Goal: Transaction & Acquisition: Purchase product/service

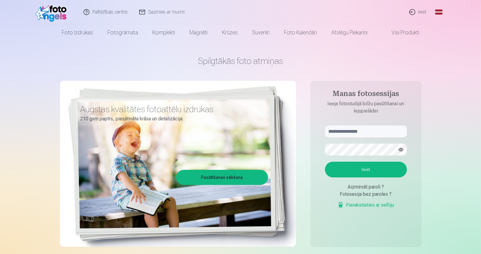
click at [416, 11] on link "Ieiet" at bounding box center [418, 12] width 29 height 24
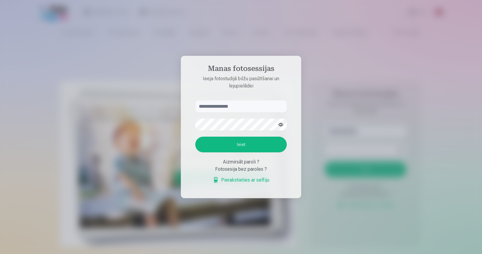
click at [235, 107] on input "text" at bounding box center [241, 106] width 92 height 12
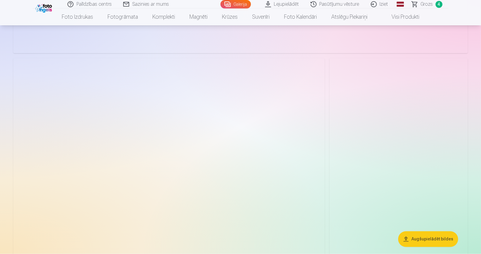
scroll to position [1506, 0]
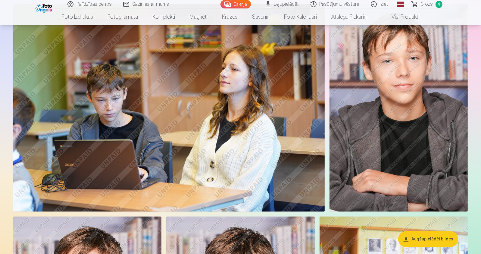
click at [437, 4] on span "4" at bounding box center [438, 4] width 7 height 7
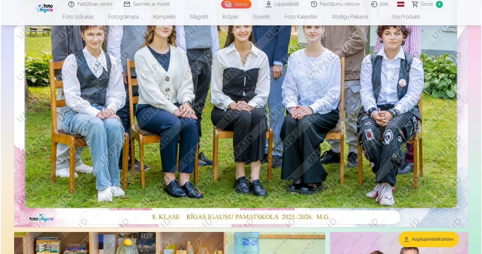
scroll to position [151, 0]
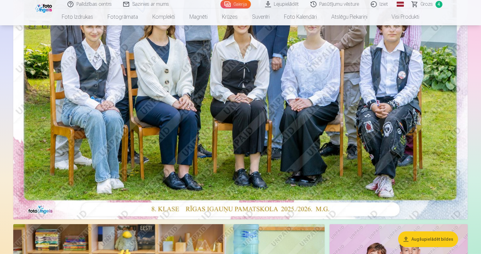
click at [280, 140] on img at bounding box center [240, 67] width 454 height 303
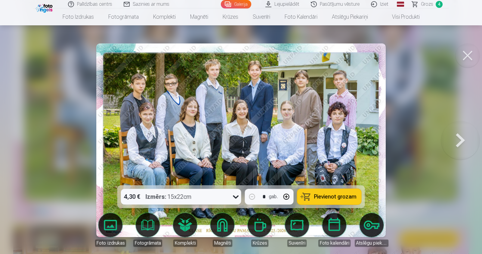
click at [234, 196] on icon at bounding box center [236, 197] width 10 height 10
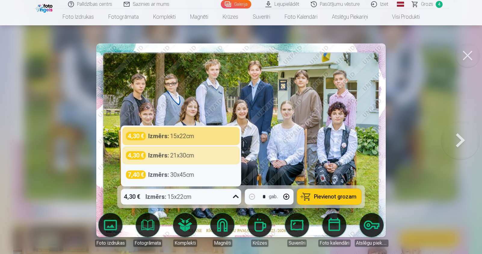
click at [325, 195] on span "Pievienot grozam" at bounding box center [335, 196] width 42 height 5
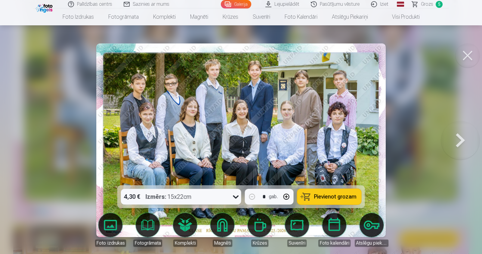
click at [459, 136] on button at bounding box center [460, 140] width 39 height 78
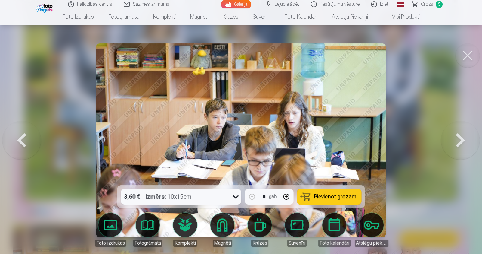
click at [459, 136] on button at bounding box center [460, 140] width 39 height 78
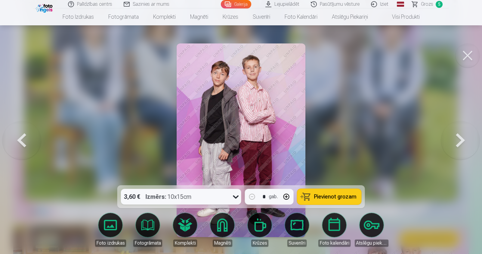
click at [438, 4] on span "5" at bounding box center [439, 4] width 7 height 7
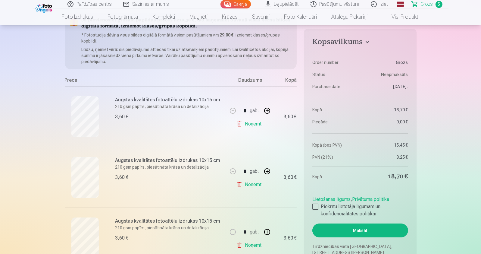
scroll to position [60, 0]
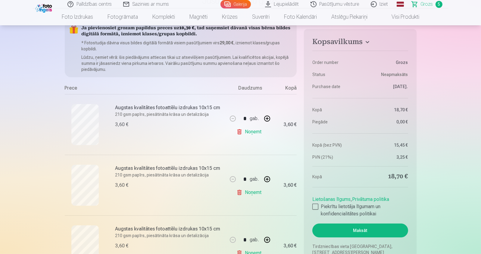
scroll to position [151, 0]
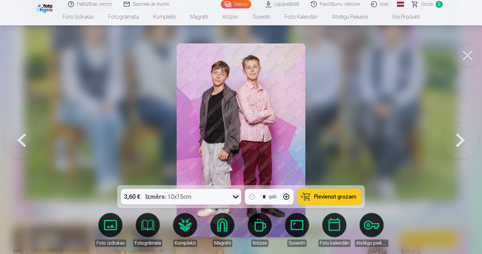
click at [462, 139] on button at bounding box center [460, 140] width 39 height 78
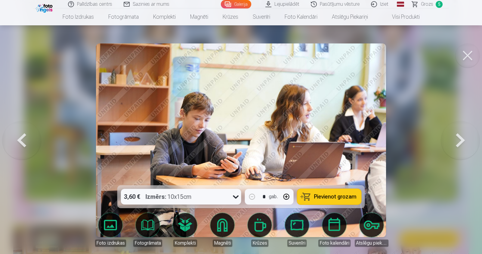
click at [462, 139] on button at bounding box center [460, 140] width 39 height 78
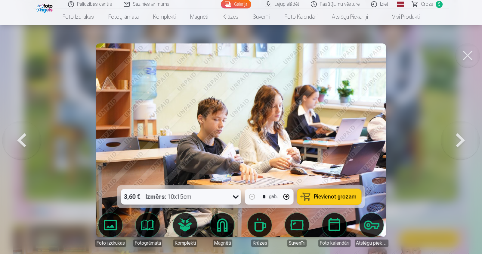
click at [462, 139] on button at bounding box center [460, 140] width 39 height 78
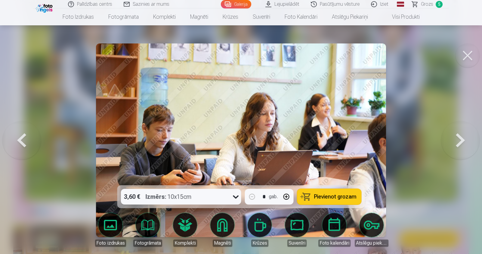
click at [462, 139] on button at bounding box center [460, 140] width 39 height 78
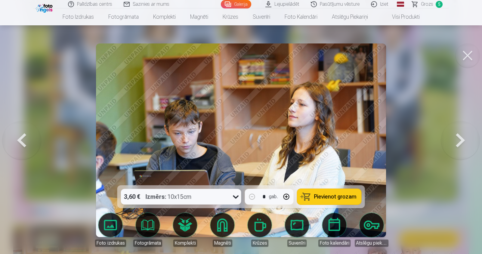
click at [461, 138] on button at bounding box center [460, 140] width 39 height 78
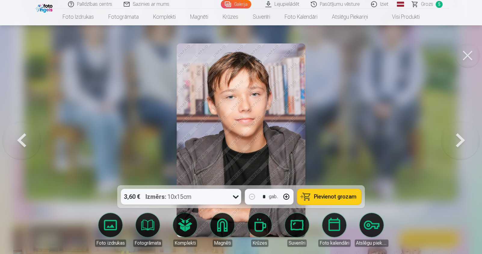
click at [461, 138] on button at bounding box center [460, 140] width 39 height 78
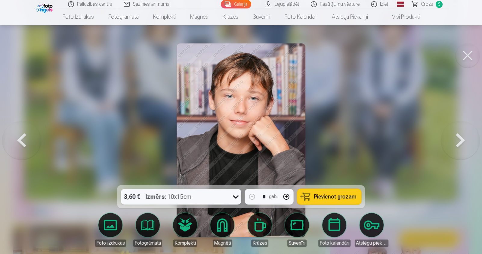
click at [461, 138] on button at bounding box center [460, 140] width 39 height 78
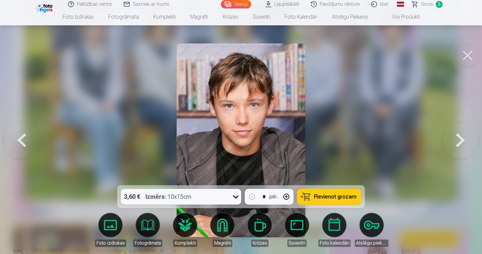
click at [461, 138] on button at bounding box center [460, 140] width 39 height 78
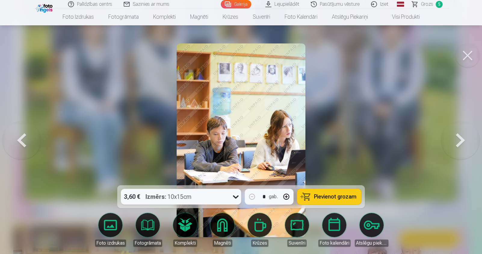
click at [461, 138] on button at bounding box center [460, 140] width 39 height 78
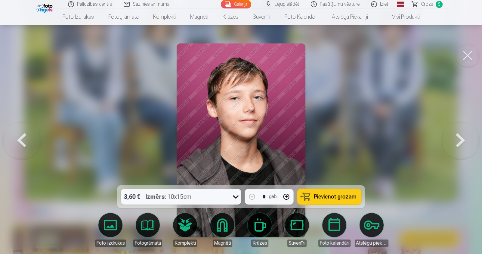
click at [461, 138] on button at bounding box center [460, 140] width 39 height 78
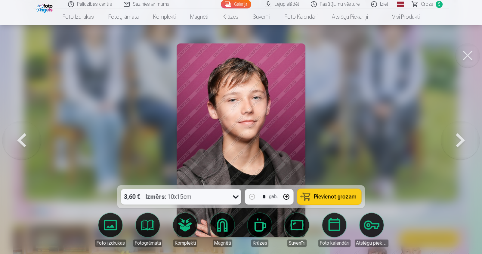
click at [461, 138] on button at bounding box center [460, 140] width 39 height 78
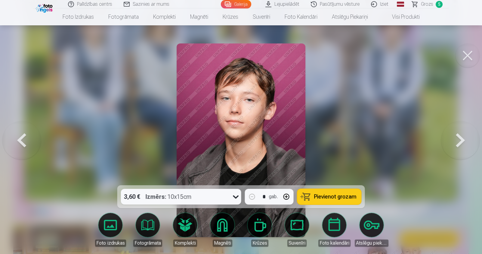
click at [461, 138] on button at bounding box center [460, 140] width 39 height 78
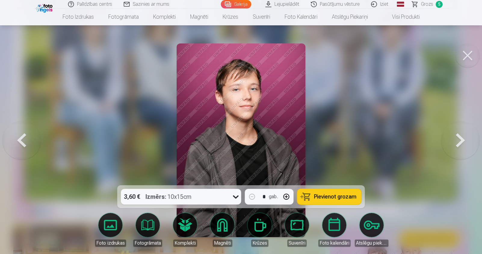
click at [461, 138] on button at bounding box center [460, 140] width 39 height 78
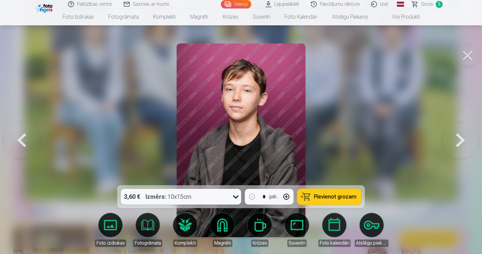
click at [461, 138] on button at bounding box center [460, 140] width 39 height 78
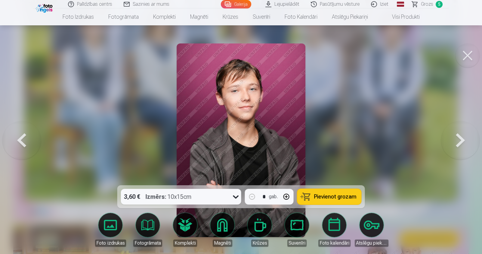
click at [461, 138] on button at bounding box center [460, 140] width 39 height 78
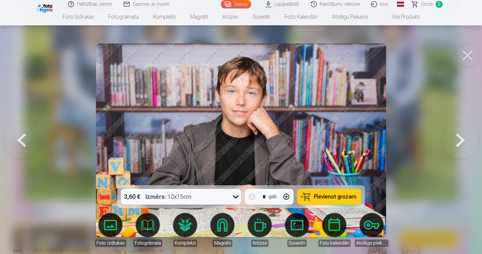
click at [461, 138] on button at bounding box center [460, 140] width 39 height 78
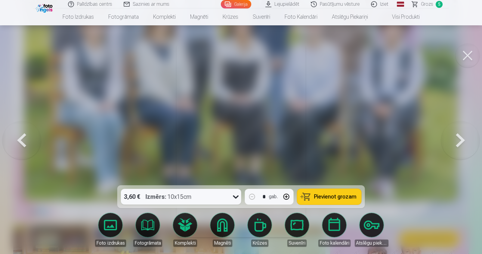
click at [461, 138] on button at bounding box center [460, 140] width 39 height 78
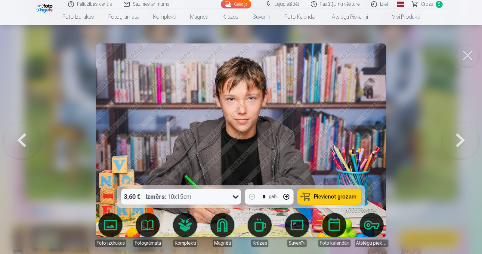
click at [461, 138] on button at bounding box center [460, 140] width 39 height 78
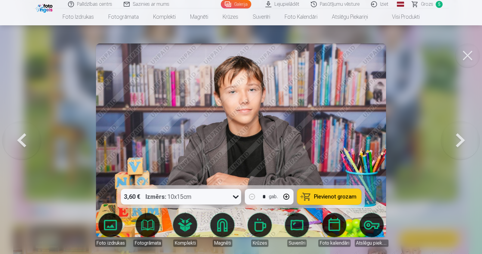
click at [461, 138] on button at bounding box center [460, 140] width 39 height 78
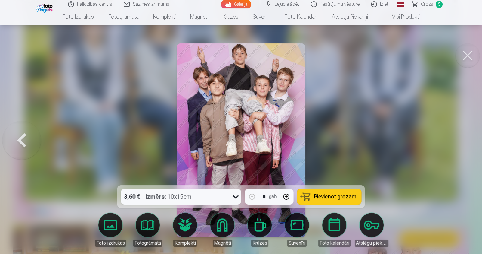
click at [461, 138] on div at bounding box center [241, 127] width 482 height 254
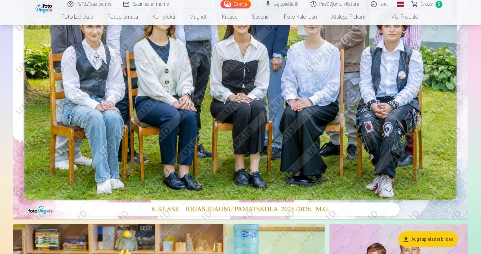
click at [438, 4] on span "5" at bounding box center [438, 4] width 7 height 7
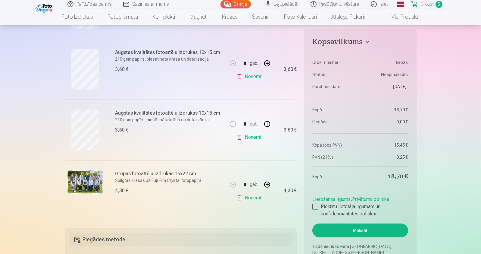
scroll to position [241, 0]
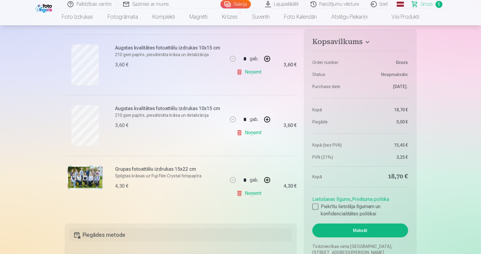
click at [254, 73] on link "Noņemt" at bounding box center [249, 72] width 27 height 12
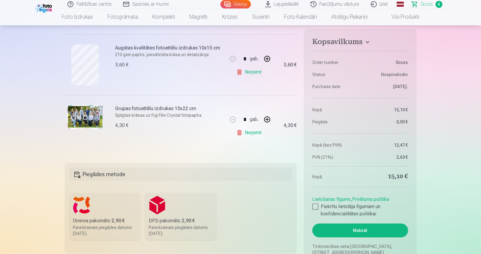
click at [253, 73] on link "Noņemt" at bounding box center [249, 72] width 27 height 12
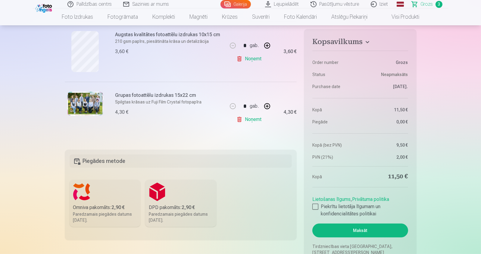
scroll to position [90, 0]
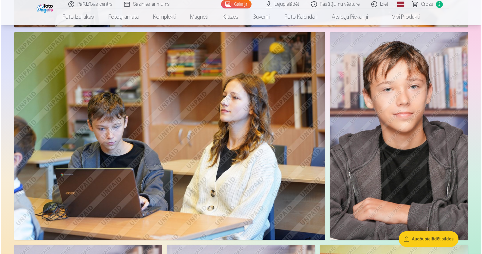
scroll to position [1506, 0]
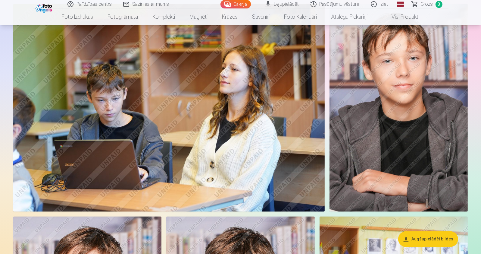
click at [206, 101] on img at bounding box center [168, 107] width 311 height 207
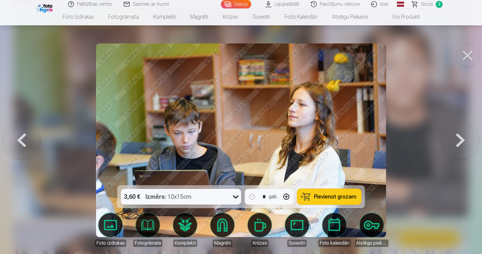
click at [345, 196] on span "Pievienot grozam" at bounding box center [335, 196] width 42 height 5
click at [437, 4] on span "4" at bounding box center [439, 4] width 7 height 7
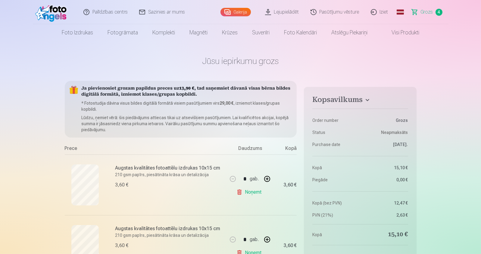
click at [361, 98] on h4 "Kopsavilkums" at bounding box center [359, 100] width 95 height 11
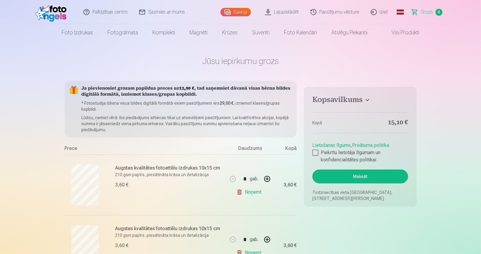
click at [361, 98] on h4 "Kopsavilkums" at bounding box center [359, 100] width 95 height 11
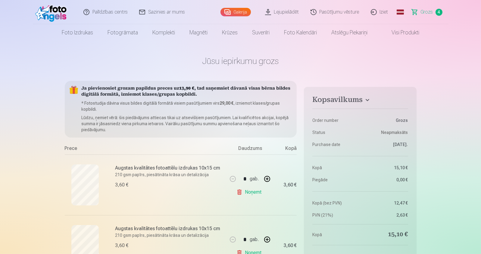
click at [361, 98] on h4 "Kopsavilkums" at bounding box center [359, 100] width 95 height 11
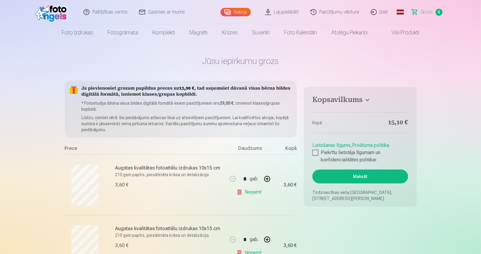
click at [361, 98] on h4 "Kopsavilkums" at bounding box center [359, 100] width 95 height 11
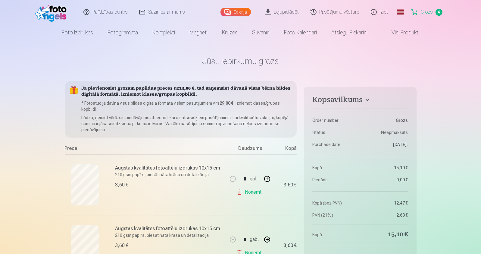
click at [237, 12] on link "Galerija" at bounding box center [235, 12] width 30 height 8
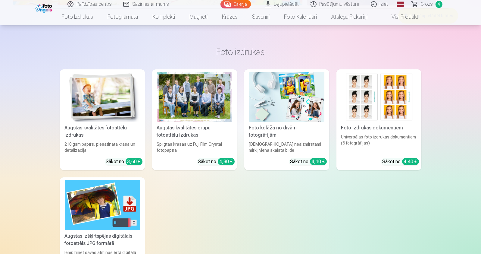
scroll to position [3102, 0]
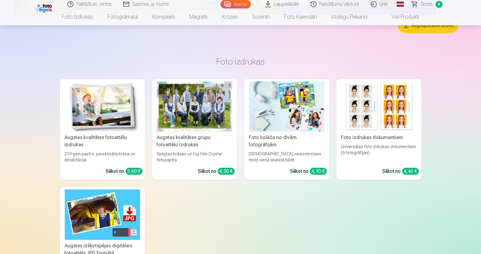
click at [440, 3] on span "4" at bounding box center [438, 4] width 7 height 7
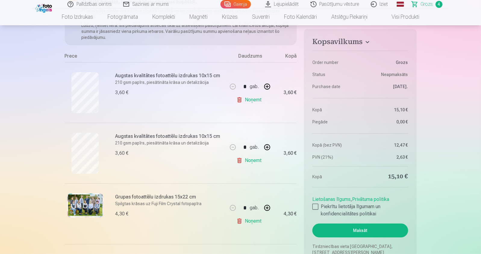
scroll to position [90, 0]
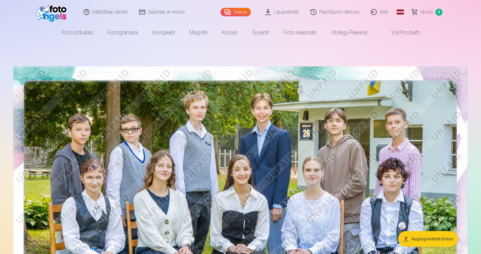
click at [405, 30] on link "Visi produkti" at bounding box center [401, 32] width 52 height 17
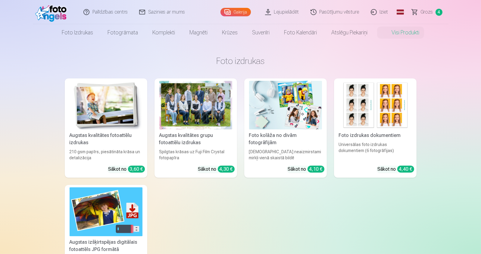
click at [275, 126] on img at bounding box center [285, 105] width 73 height 48
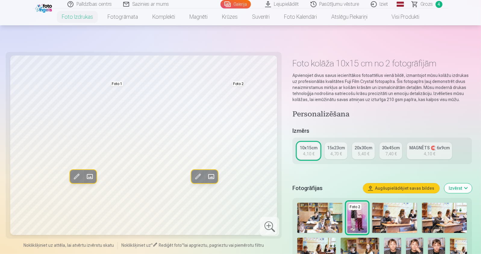
scroll to position [60, 0]
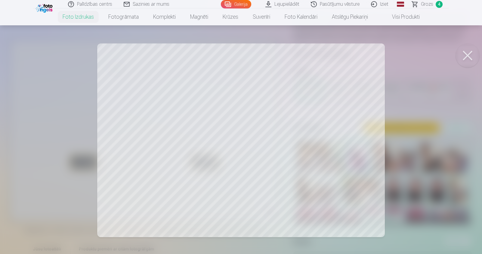
click at [469, 56] on button at bounding box center [468, 55] width 24 height 24
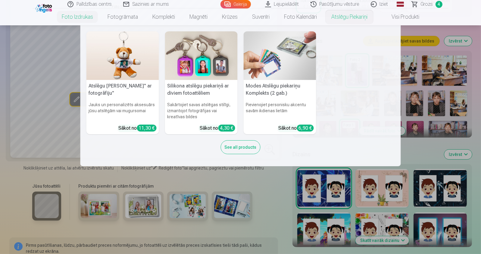
scroll to position [90, 0]
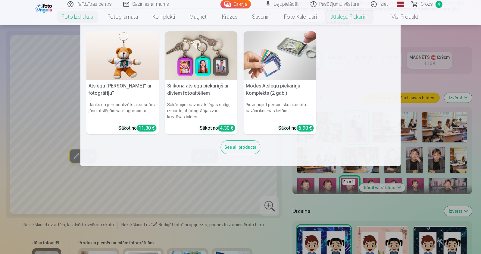
click at [477, 152] on nav "Atslēgu piekariņš Lācītis" ar fotogrāfiju" Jauks un personalizēts aksesuārs jūs…" at bounding box center [240, 95] width 481 height 141
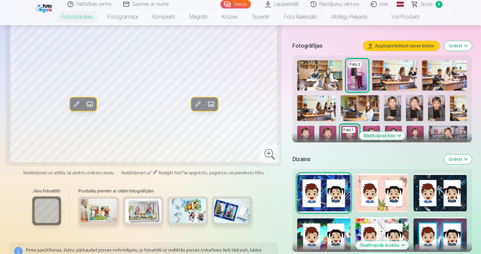
scroll to position [151, 0]
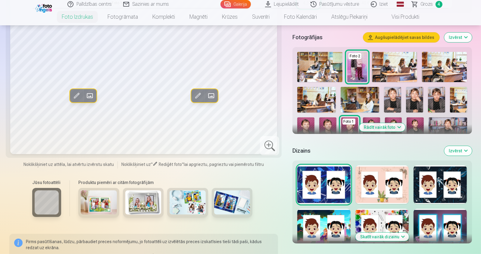
click at [381, 126] on button "Rādīt vairāk foto" at bounding box center [382, 127] width 46 height 8
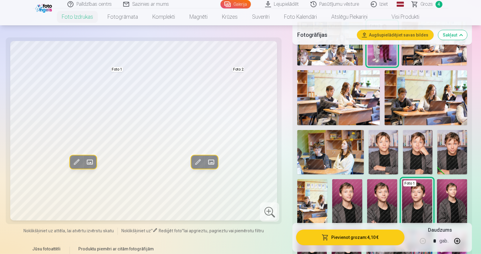
scroll to position [211, 0]
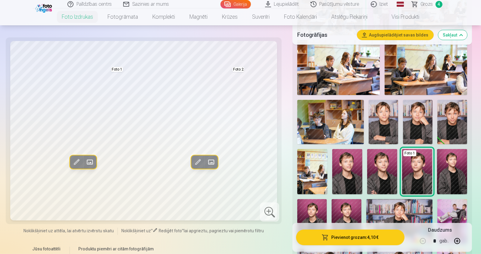
click at [317, 126] on img at bounding box center [330, 122] width 67 height 44
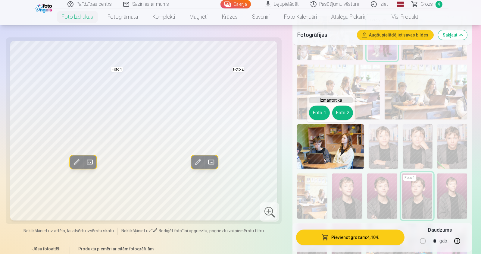
scroll to position [181, 0]
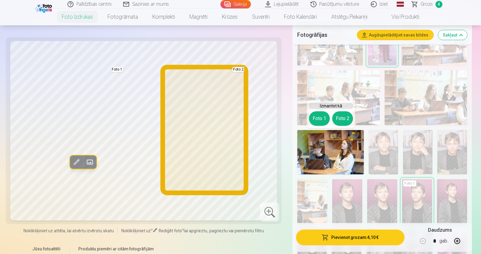
click at [340, 119] on button "Foto 2" at bounding box center [342, 118] width 21 height 14
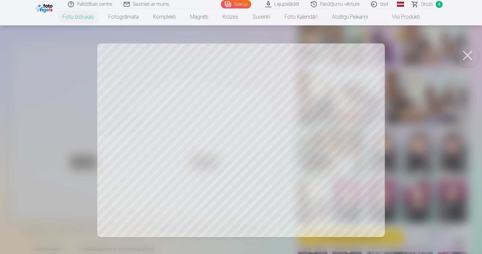
click at [464, 57] on button at bounding box center [468, 55] width 24 height 24
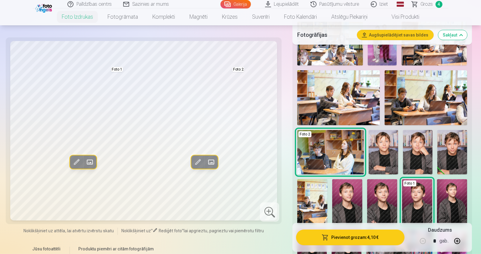
click at [450, 158] on img at bounding box center [452, 152] width 30 height 44
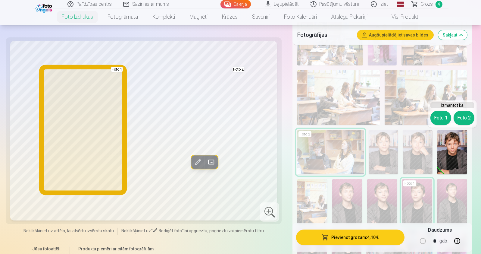
click at [436, 119] on button "Foto 1" at bounding box center [440, 118] width 21 height 14
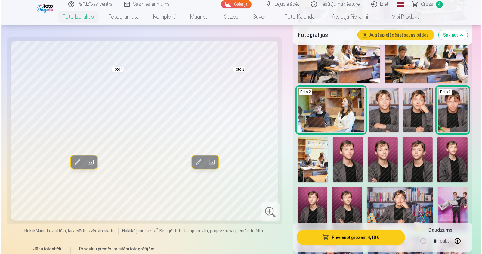
scroll to position [301, 0]
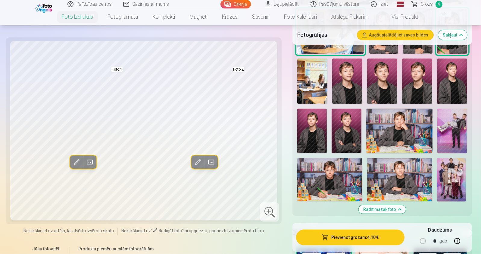
click at [355, 238] on button "Pievienot grozam : 4,10 €" at bounding box center [350, 237] width 108 height 16
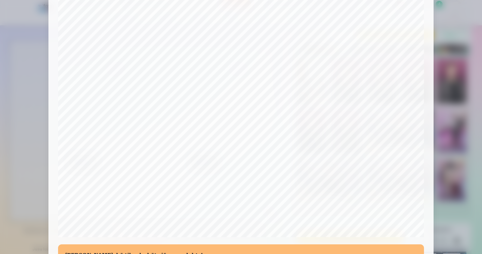
scroll to position [150, 0]
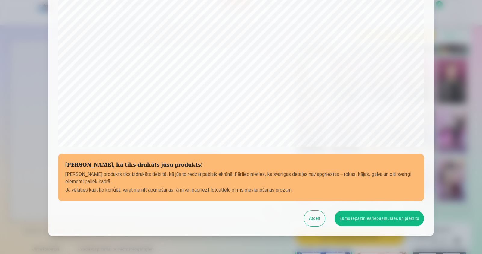
click at [360, 217] on button "Esmu iepazinies/iepazinusies un piekrītu" at bounding box center [379, 218] width 89 height 16
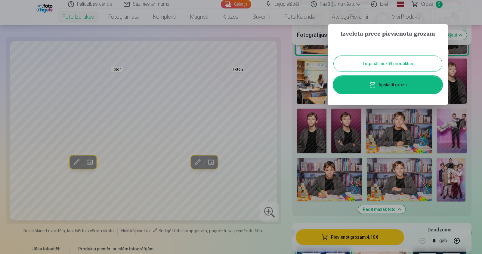
click at [387, 85] on link "Apskatīt grozu" at bounding box center [388, 84] width 108 height 17
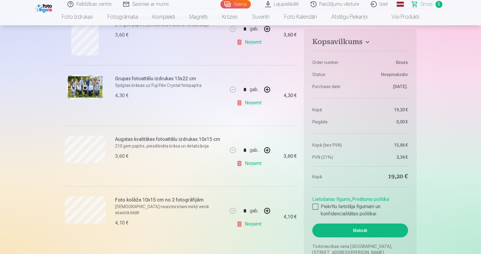
scroll to position [211, 0]
click at [252, 162] on link "Noņemt" at bounding box center [249, 163] width 27 height 12
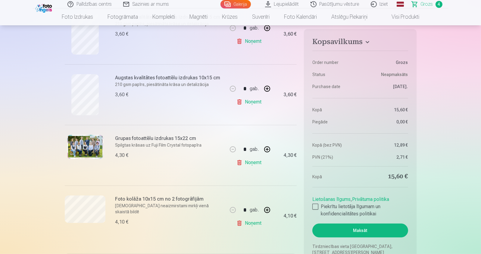
scroll to position [120, 0]
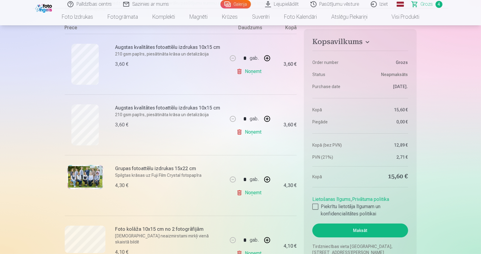
click at [251, 133] on link "Noņemt" at bounding box center [249, 132] width 27 height 12
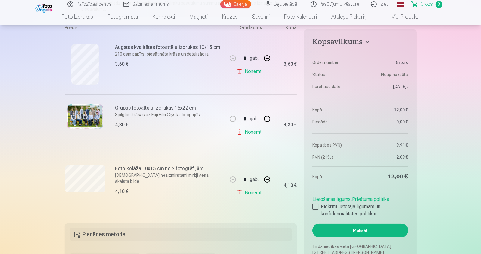
click at [394, 18] on link "Visi produkti" at bounding box center [401, 16] width 52 height 17
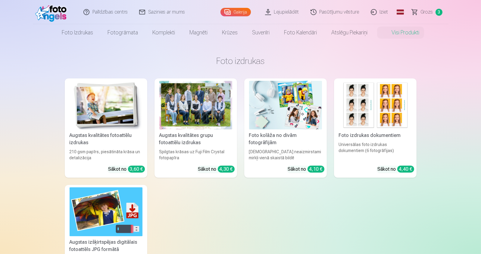
click at [284, 138] on div "Foto kolāža no divām fotogrāfijām" at bounding box center [286, 139] width 78 height 14
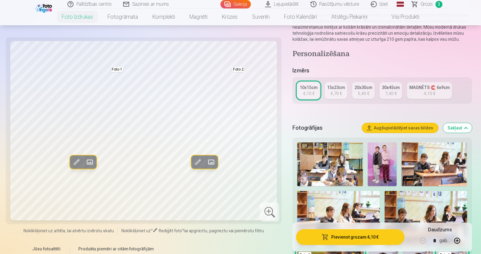
scroll to position [120, 0]
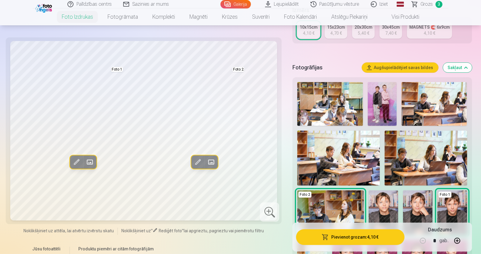
click at [382, 103] on img at bounding box center [382, 104] width 29 height 44
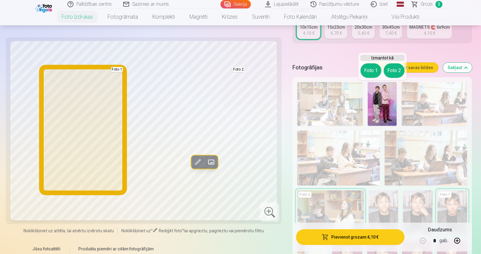
click at [366, 73] on button "Foto 1" at bounding box center [370, 70] width 21 height 14
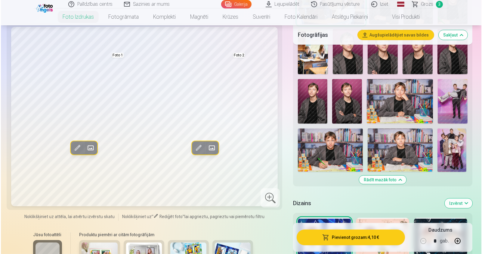
scroll to position [331, 0]
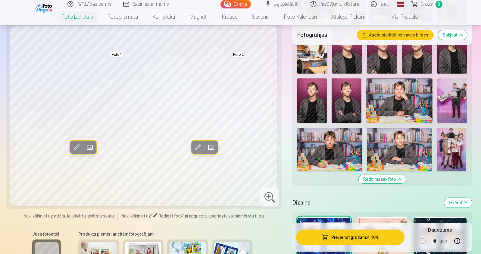
click at [457, 155] on img at bounding box center [451, 149] width 29 height 43
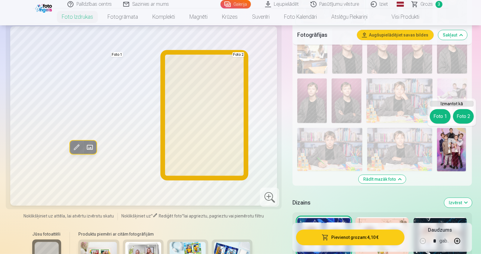
click at [464, 110] on button "Foto 2" at bounding box center [463, 116] width 21 height 14
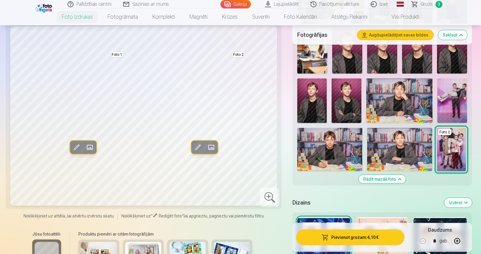
click at [343, 237] on button "Pievienot grozam : 4,10 €" at bounding box center [350, 237] width 108 height 16
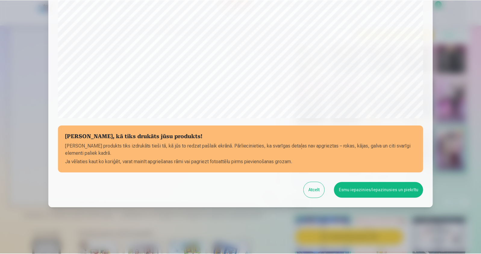
scroll to position [180, 0]
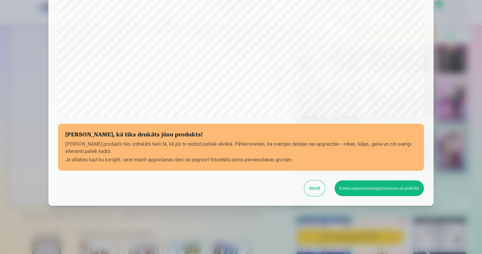
click at [364, 185] on button "Esmu iepazinies/iepazinusies un piekrītu" at bounding box center [379, 188] width 89 height 16
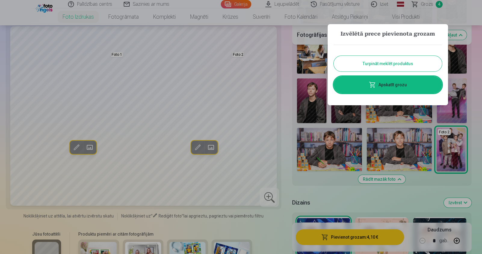
click at [424, 3] on div at bounding box center [241, 127] width 482 height 254
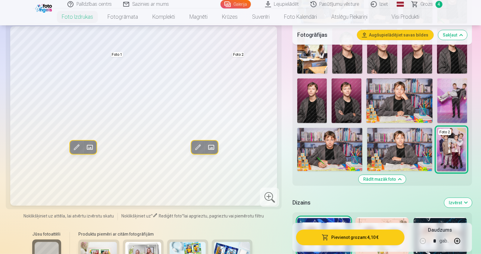
click at [424, 3] on span "Grozs" at bounding box center [427, 4] width 12 height 7
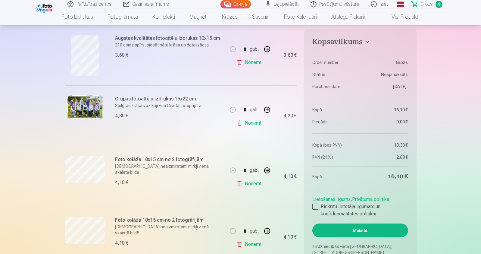
scroll to position [120, 0]
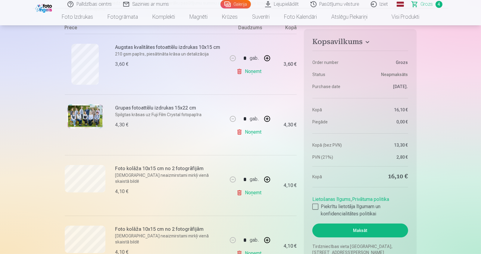
click at [126, 170] on h6 "Foto kolāža 10x15 cm no 2 fotogrāfijām" at bounding box center [169, 168] width 109 height 7
click at [256, 192] on link "Noņemt" at bounding box center [249, 192] width 27 height 12
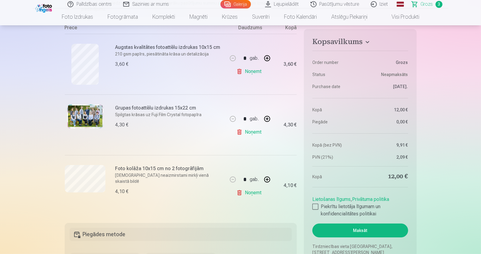
click at [392, 18] on link "Visi produkti" at bounding box center [401, 16] width 52 height 17
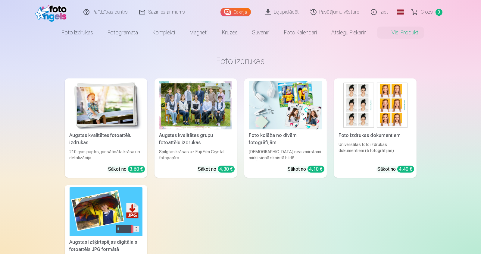
click at [285, 134] on div "Foto kolāža no divām fotogrāfijām" at bounding box center [286, 139] width 78 height 14
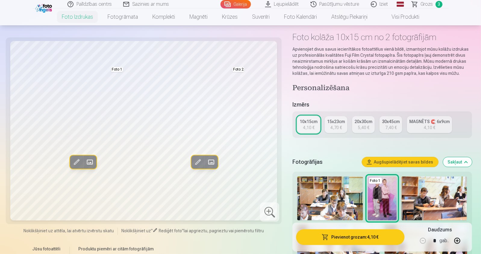
scroll to position [30, 0]
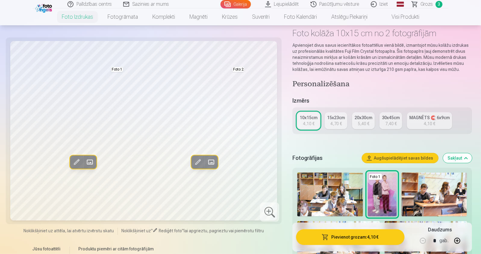
click at [337, 121] on div "4,70 €" at bounding box center [335, 123] width 11 height 6
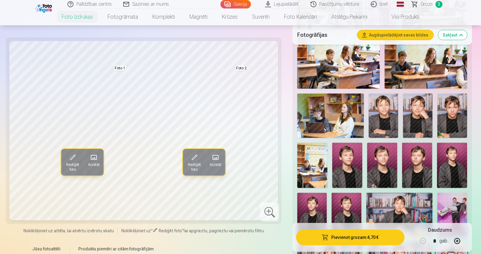
scroll to position [211, 0]
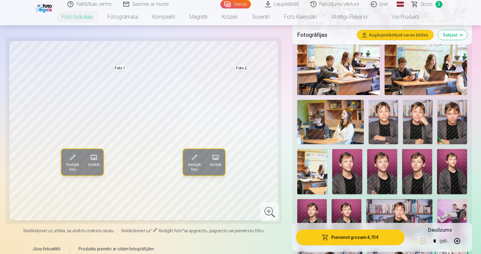
click at [336, 130] on img at bounding box center [330, 122] width 67 height 44
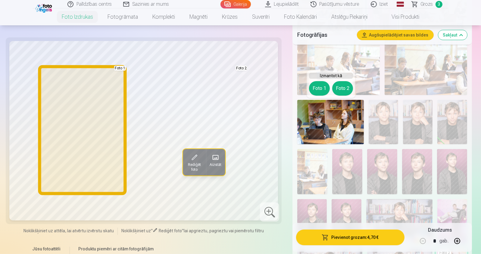
click at [320, 88] on button "Foto 1" at bounding box center [319, 88] width 21 height 14
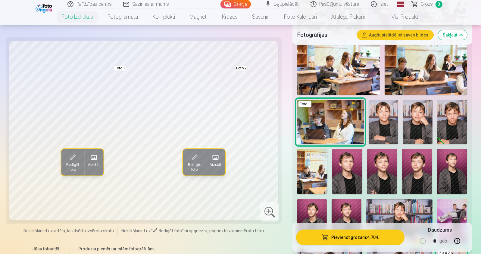
click at [381, 115] on img at bounding box center [384, 122] width 30 height 44
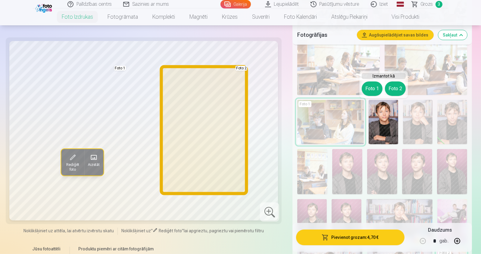
click at [401, 87] on button "Foto 2" at bounding box center [395, 88] width 21 height 14
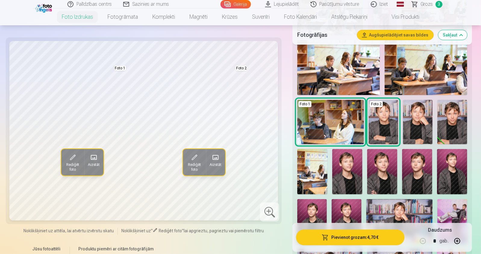
click at [355, 238] on button "Pievienot grozam : 4,70 €" at bounding box center [350, 237] width 108 height 16
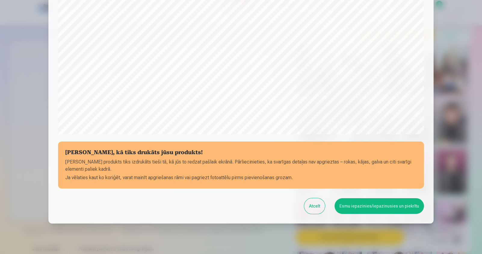
scroll to position [180, 0]
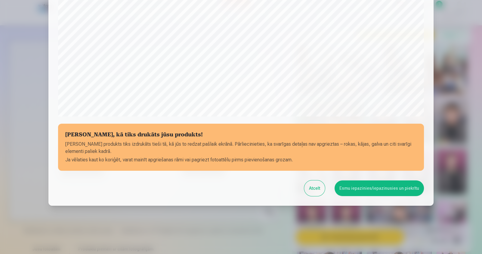
click at [375, 183] on button "Esmu iepazinies/iepazinusies un piekrītu" at bounding box center [379, 188] width 89 height 16
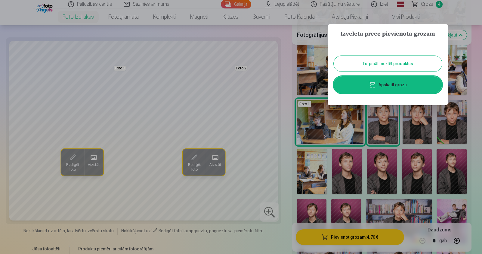
click at [385, 86] on link "Apskatīt grozu" at bounding box center [388, 84] width 108 height 17
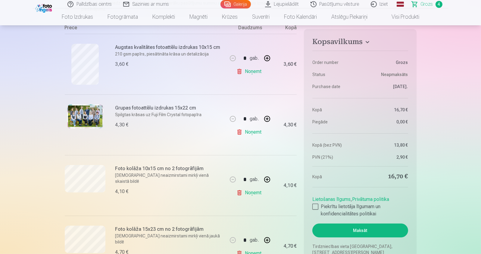
scroll to position [151, 0]
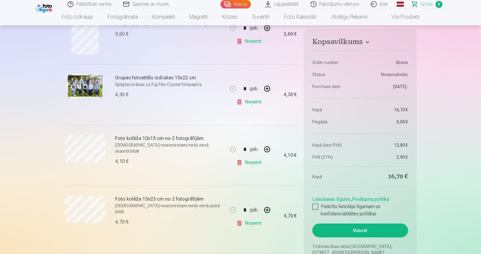
click at [257, 223] on link "Noņemt" at bounding box center [249, 223] width 27 height 12
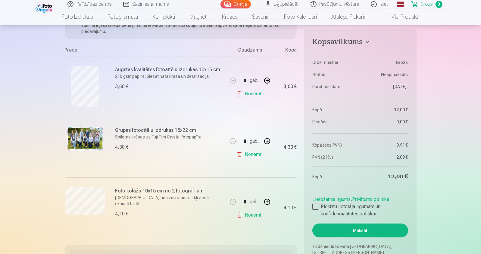
scroll to position [60, 0]
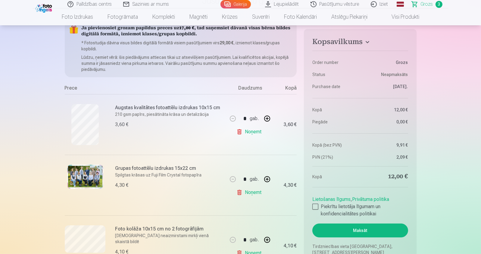
click at [408, 14] on link "Visi produkti" at bounding box center [401, 16] width 52 height 17
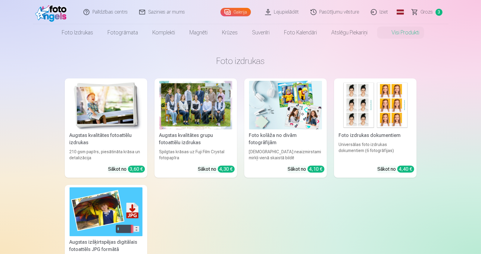
click at [276, 122] on img at bounding box center [285, 105] width 73 height 48
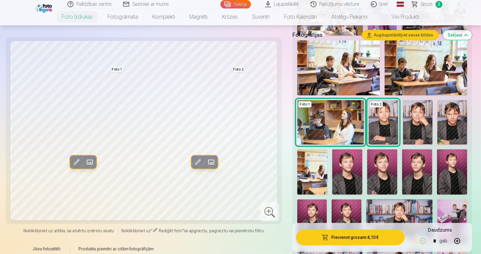
scroll to position [211, 0]
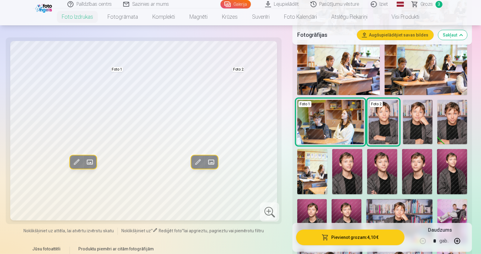
click at [458, 126] on img at bounding box center [452, 122] width 30 height 44
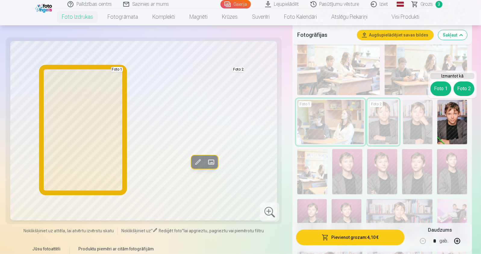
click at [442, 89] on button "Foto 1" at bounding box center [440, 88] width 21 height 14
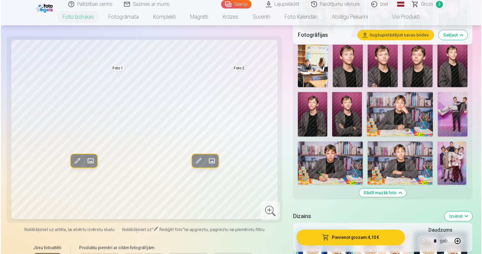
scroll to position [331, 0]
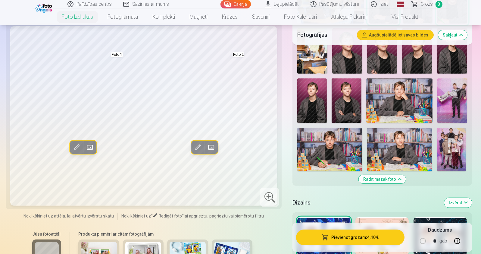
click at [338, 239] on button "Pievienot grozam : 4,10 €" at bounding box center [350, 237] width 108 height 16
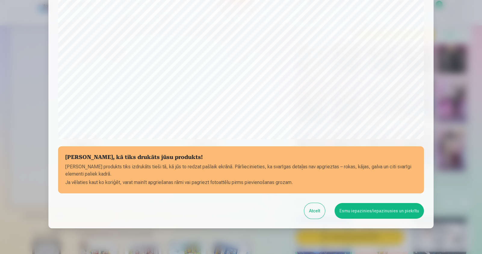
scroll to position [180, 0]
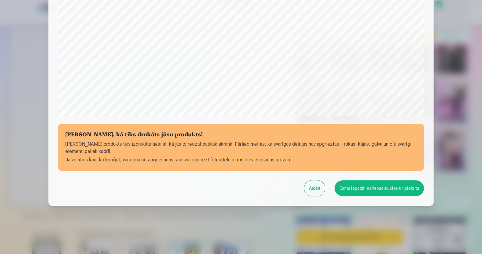
click at [351, 187] on button "Esmu iepazinies/iepazinusies un piekrītu" at bounding box center [379, 188] width 89 height 16
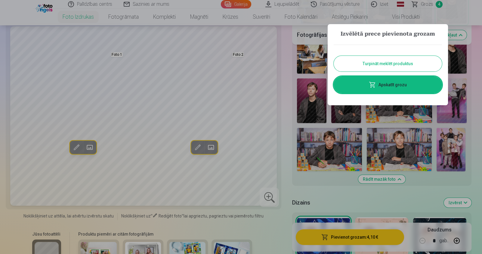
click at [397, 83] on link "Apskatīt grozu" at bounding box center [388, 84] width 108 height 17
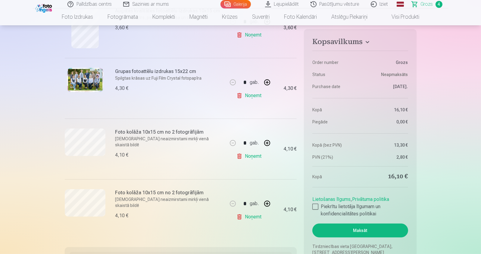
scroll to position [120, 0]
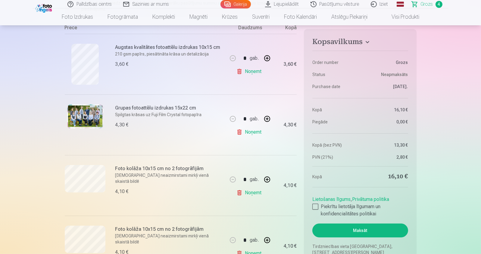
click at [426, 3] on span "Grozs" at bounding box center [427, 4] width 12 height 7
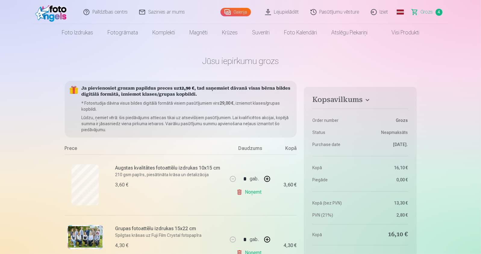
click at [407, 34] on link "Visi produkti" at bounding box center [401, 32] width 52 height 17
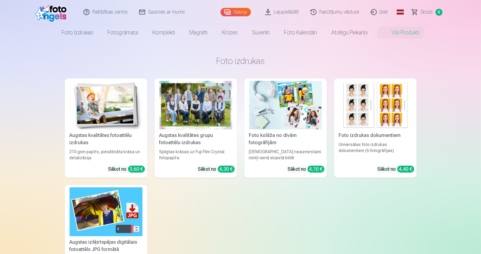
click at [264, 118] on img at bounding box center [285, 105] width 73 height 48
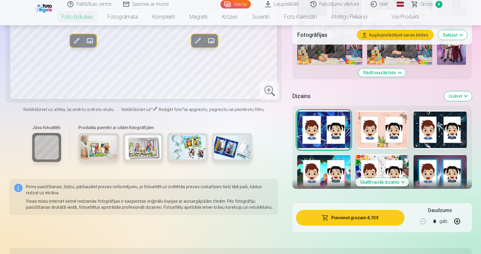
scroll to position [452, 0]
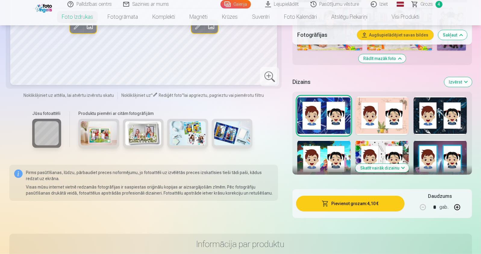
click at [432, 122] on div at bounding box center [439, 115] width 53 height 39
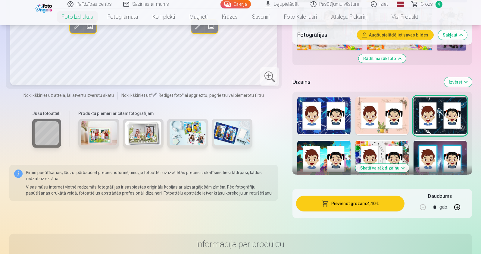
click at [307, 127] on div at bounding box center [323, 115] width 53 height 39
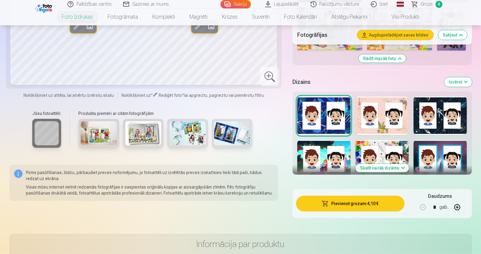
click at [329, 156] on div at bounding box center [323, 159] width 53 height 39
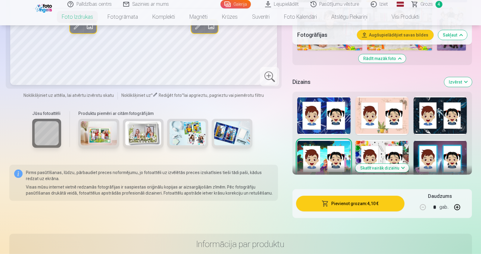
click at [376, 154] on div at bounding box center [381, 159] width 53 height 39
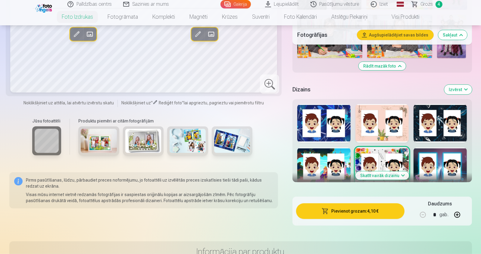
scroll to position [361, 0]
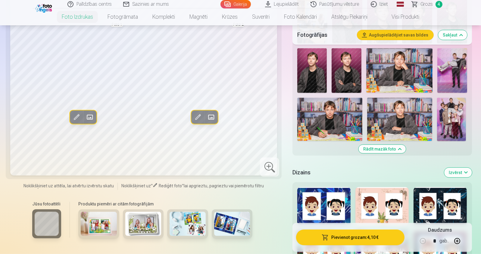
click at [341, 116] on img at bounding box center [329, 119] width 65 height 43
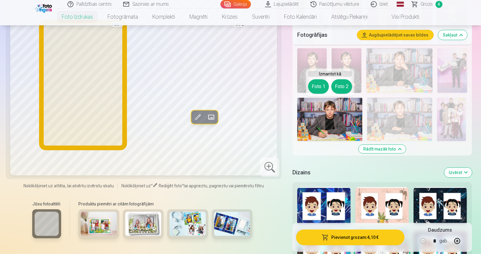
click at [320, 85] on button "Foto 1" at bounding box center [318, 86] width 21 height 14
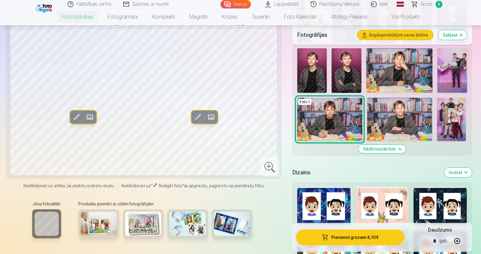
click at [402, 74] on img at bounding box center [399, 70] width 67 height 44
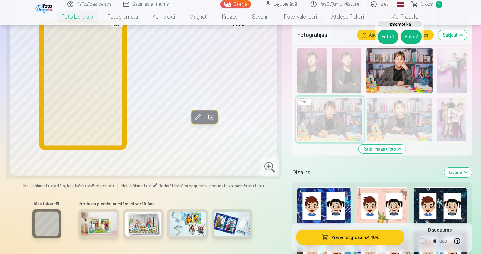
click at [389, 38] on button "Foto 1" at bounding box center [388, 37] width 21 height 14
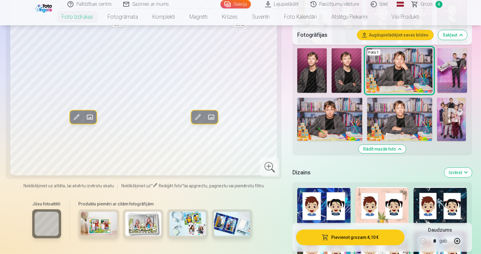
click at [413, 121] on img at bounding box center [399, 119] width 65 height 43
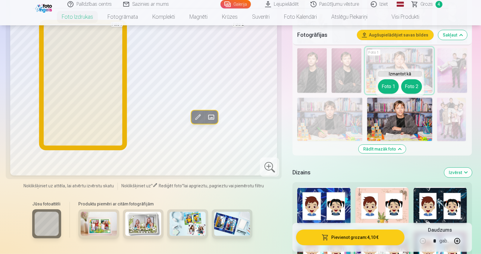
click at [389, 86] on button "Foto 1" at bounding box center [388, 86] width 21 height 14
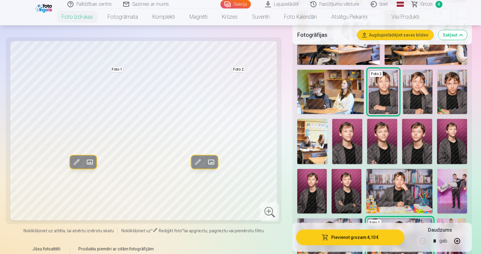
scroll to position [211, 0]
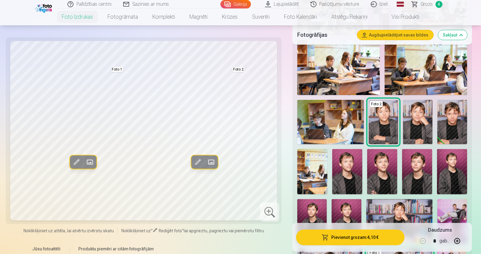
click at [415, 128] on img at bounding box center [418, 122] width 30 height 44
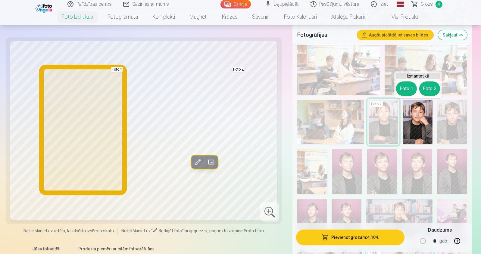
click at [406, 89] on button "Foto 1" at bounding box center [406, 88] width 21 height 14
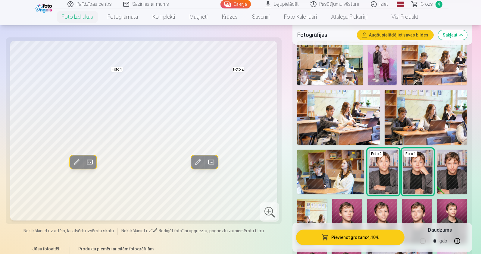
scroll to position [151, 0]
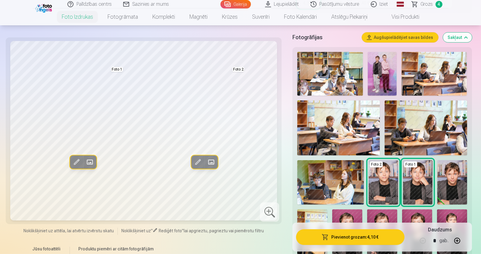
click at [337, 130] on img at bounding box center [338, 127] width 83 height 55
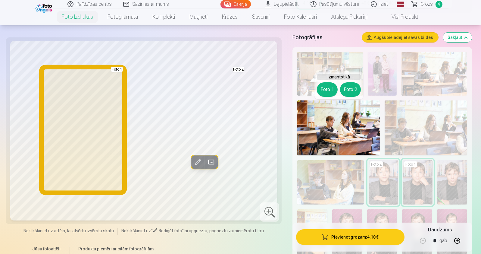
click at [327, 92] on button "Foto 1" at bounding box center [327, 89] width 21 height 14
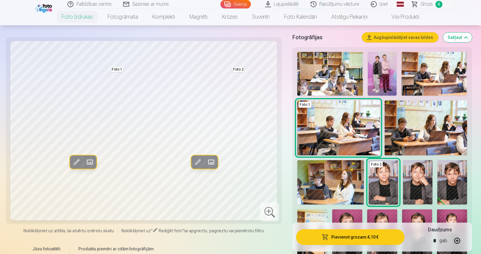
click at [339, 77] on img at bounding box center [329, 74] width 65 height 44
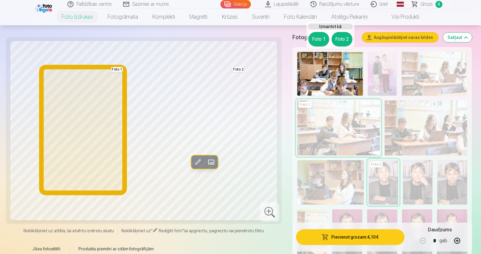
click at [318, 39] on button "Foto 1" at bounding box center [318, 39] width 21 height 14
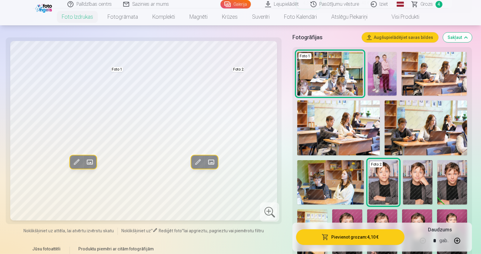
click at [319, 182] on img at bounding box center [330, 182] width 67 height 44
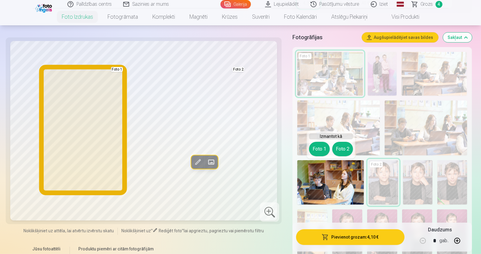
click at [321, 145] on button "Foto 1" at bounding box center [319, 149] width 21 height 14
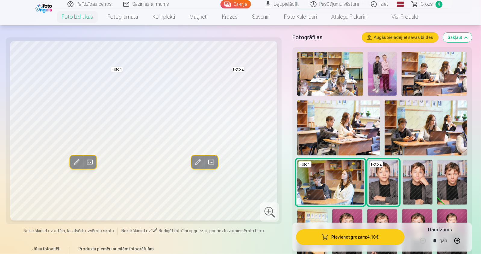
click at [342, 123] on img at bounding box center [338, 127] width 83 height 55
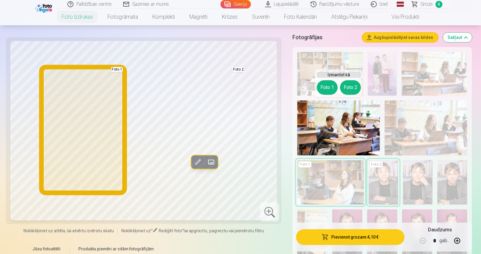
click at [333, 89] on button "Foto 1" at bounding box center [327, 87] width 21 height 14
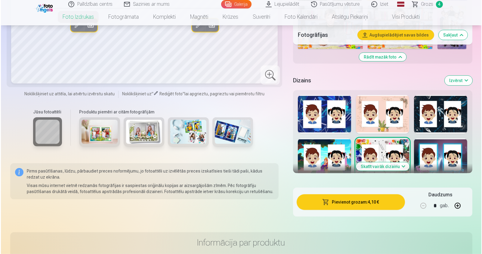
scroll to position [452, 0]
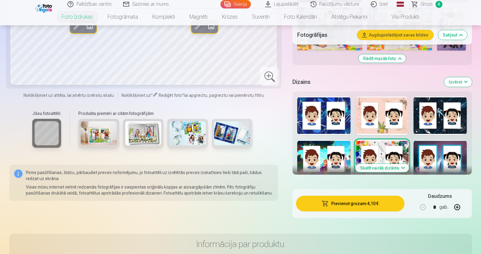
click at [455, 83] on button "Izvērst" at bounding box center [458, 82] width 28 height 10
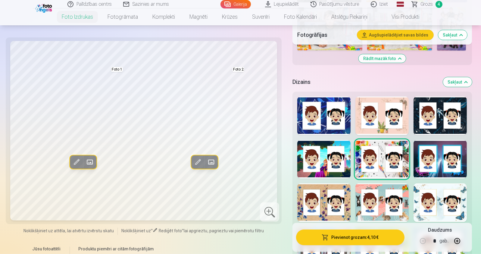
click at [454, 83] on button "Sakļaut" at bounding box center [457, 82] width 29 height 10
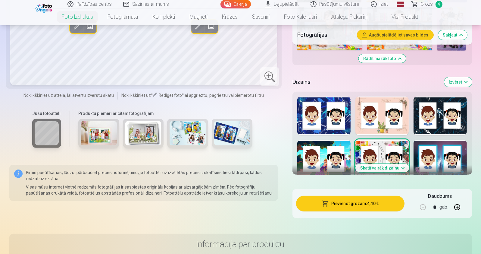
click at [453, 82] on button "Izvērst" at bounding box center [458, 82] width 28 height 10
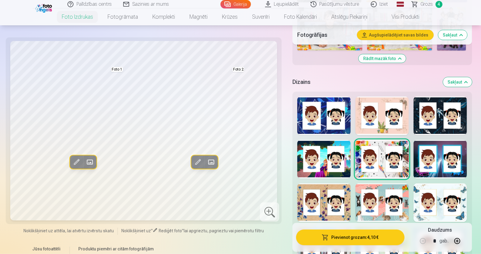
click at [336, 234] on button "Pievienot grozam : 4,10 €" at bounding box center [350, 237] width 108 height 16
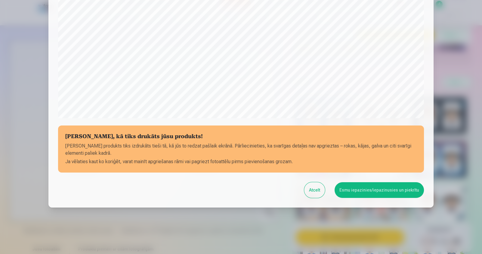
scroll to position [180, 0]
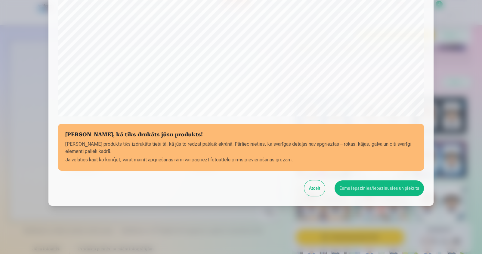
click at [363, 189] on button "Esmu iepazinies/iepazinusies un piekrītu" at bounding box center [379, 188] width 89 height 16
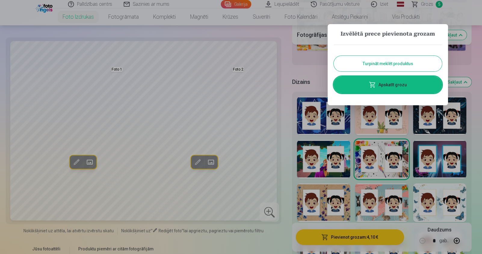
click at [381, 83] on link "Apskatīt grozu" at bounding box center [388, 84] width 108 height 17
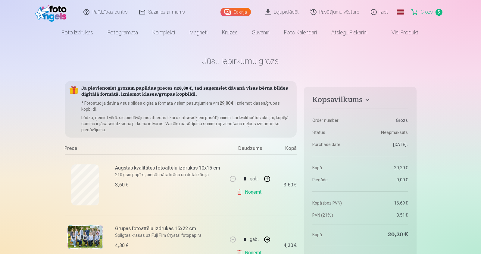
click at [425, 11] on span "Grozs" at bounding box center [427, 11] width 12 height 7
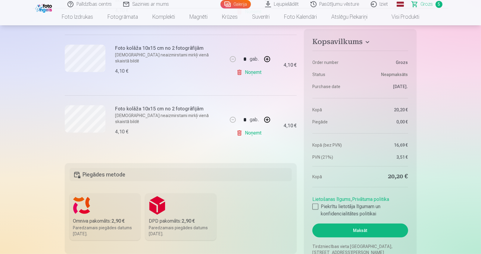
scroll to position [391, 0]
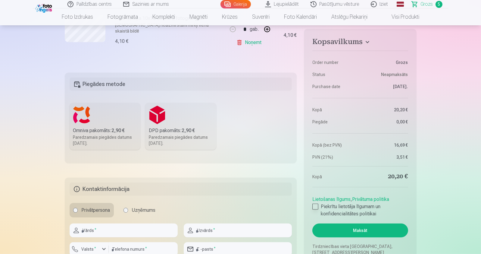
click at [318, 208] on div at bounding box center [315, 206] width 6 height 6
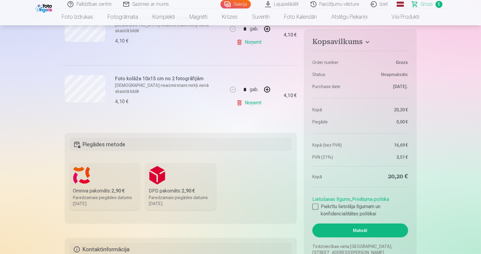
scroll to position [331, 0]
click at [102, 145] on h5 "Piegādes metode" at bounding box center [181, 144] width 223 height 13
click at [101, 144] on h5 "Piegādes metode" at bounding box center [181, 144] width 223 height 13
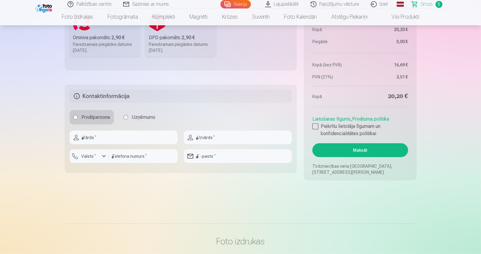
scroll to position [512, 0]
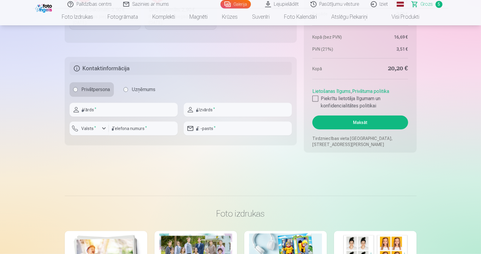
click at [338, 124] on button "Maksāt" at bounding box center [359, 122] width 95 height 14
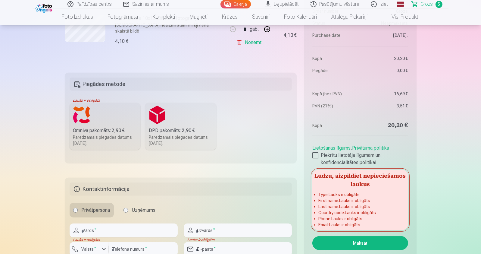
scroll to position [452, 0]
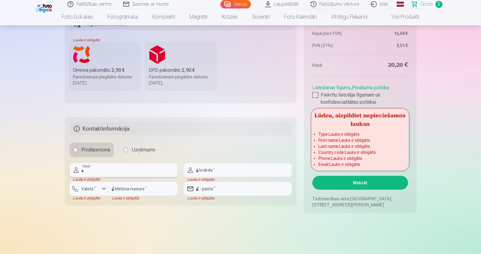
click at [117, 170] on input "text" at bounding box center [124, 170] width 108 height 14
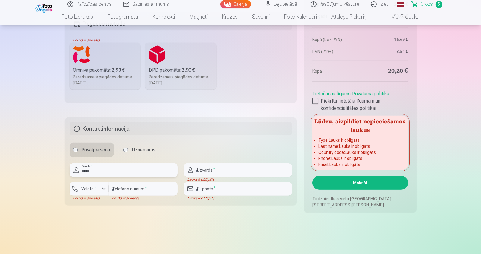
type input "*****"
click at [209, 164] on input "text" at bounding box center [238, 170] width 108 height 14
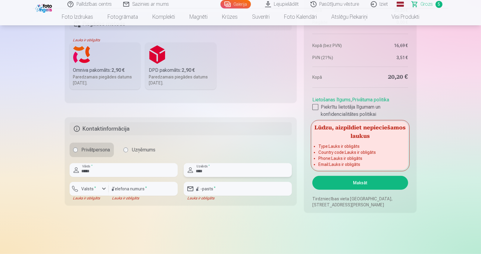
type input "****"
click at [104, 187] on div "button" at bounding box center [103, 188] width 7 height 7
click at [108, 202] on li "+371 Latvija" at bounding box center [95, 203] width 43 height 12
click at [132, 190] on input "number" at bounding box center [143, 189] width 69 height 14
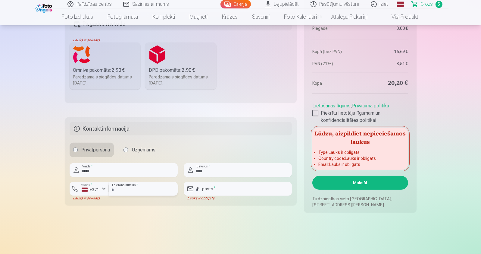
type input "********"
click at [204, 188] on input "email" at bounding box center [238, 189] width 108 height 14
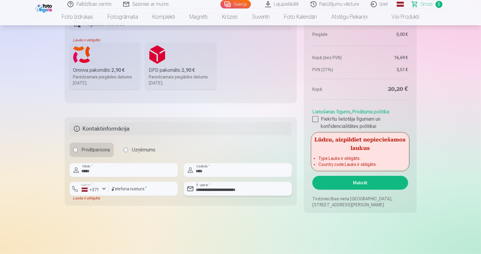
type input "**********"
click at [136, 189] on input "********" at bounding box center [143, 189] width 69 height 14
click at [104, 187] on div "button" at bounding box center [103, 188] width 7 height 7
click at [106, 203] on li "+371 Latvija" at bounding box center [100, 203] width 53 height 12
click at [140, 187] on input "********" at bounding box center [143, 189] width 69 height 14
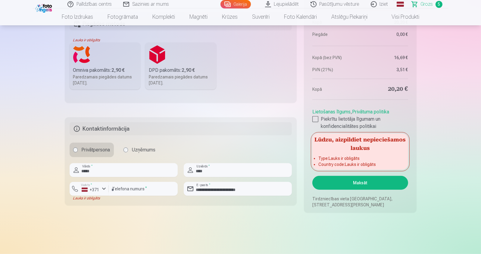
click at [351, 181] on button "Maksāt" at bounding box center [359, 183] width 95 height 14
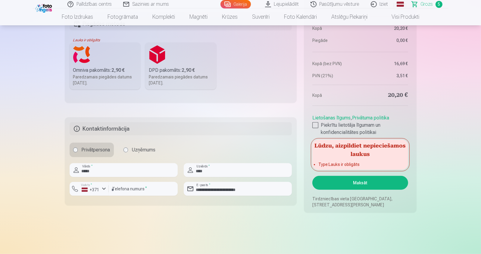
scroll to position [361, 0]
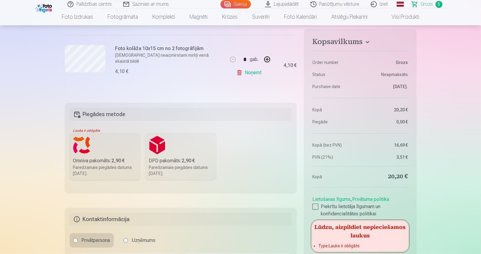
click at [118, 115] on h5 "Piegādes metode" at bounding box center [181, 114] width 223 height 13
click at [118, 114] on h5 "Piegādes metode" at bounding box center [181, 114] width 223 height 13
click at [93, 153] on label "Omniva pakomāts : 2,90 € Paredzamais piegādes datums 25.10.2025." at bounding box center [105, 156] width 71 height 47
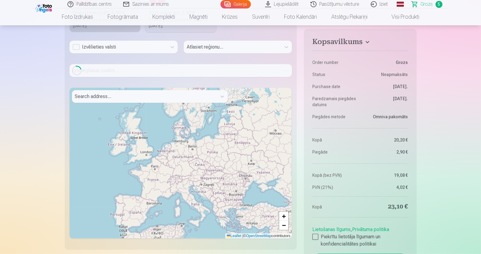
scroll to position [512, 0]
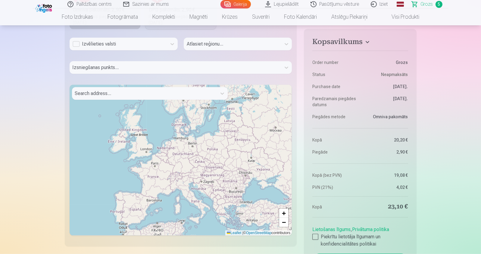
click at [117, 66] on div "Izsniegšanas punkts..." at bounding box center [181, 69] width 223 height 17
click at [285, 68] on div "Izsniegšanas punkts..." at bounding box center [181, 69] width 223 height 17
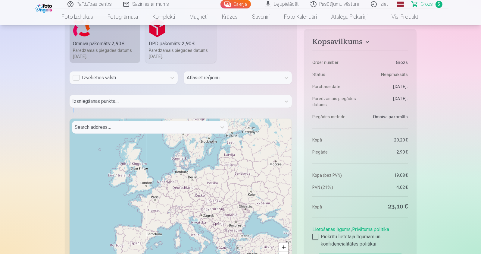
scroll to position [422, 0]
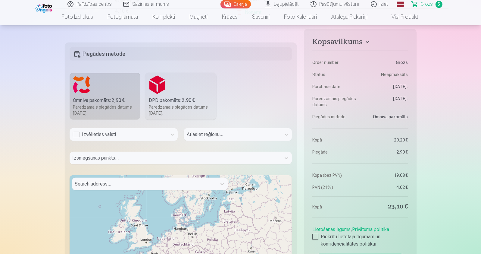
click at [114, 134] on div "Izvēlieties valsti" at bounding box center [118, 134] width 91 height 7
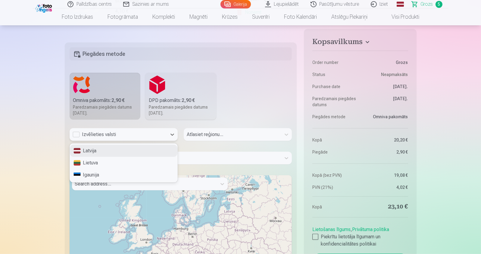
click at [114, 149] on div "Latvija" at bounding box center [124, 151] width 108 height 12
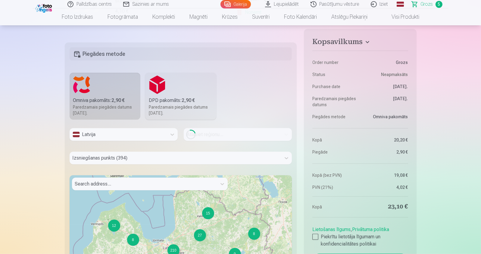
click at [215, 134] on div "Loading..." at bounding box center [238, 134] width 108 height 13
click at [151, 156] on div "Izsniegšanas punkts (394)" at bounding box center [176, 157] width 212 height 13
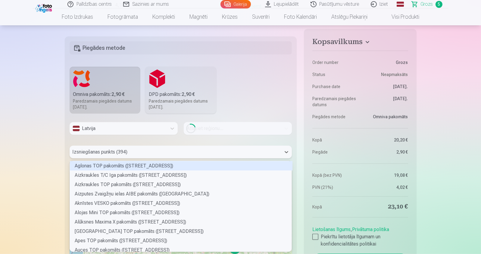
scroll to position [89, 220]
type input "***"
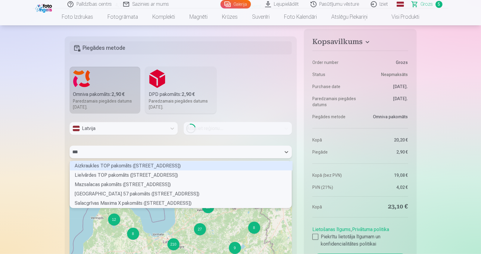
scroll to position [45, 220]
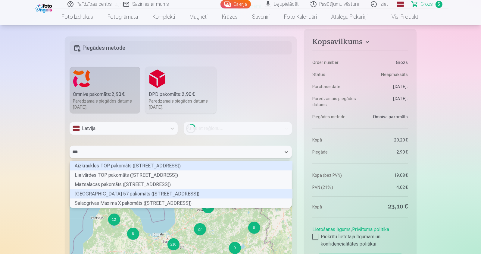
click at [118, 192] on div "Rīgas Lāčplēša ielas 57 pakomāts (Lāčplēša iela 57)" at bounding box center [181, 193] width 223 height 9
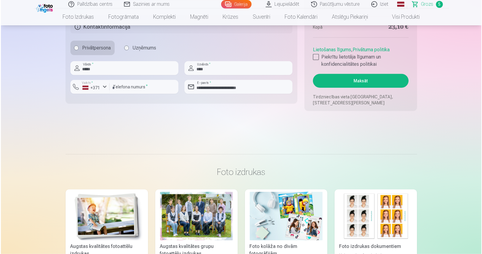
scroll to position [759, 0]
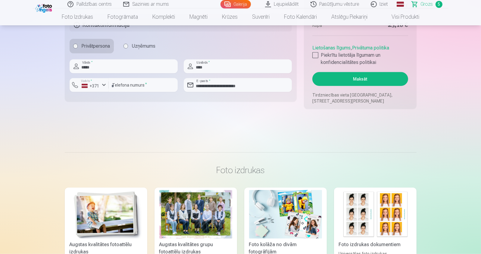
click at [345, 78] on button "Maksāt" at bounding box center [359, 79] width 95 height 14
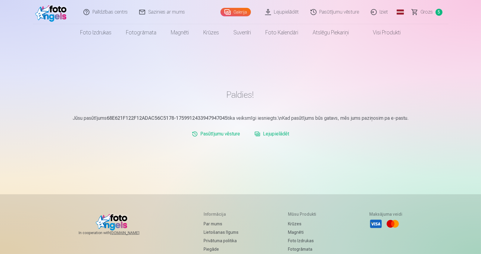
click at [427, 12] on span "Grozs" at bounding box center [427, 11] width 12 height 7
